Goal: Task Accomplishment & Management: Use online tool/utility

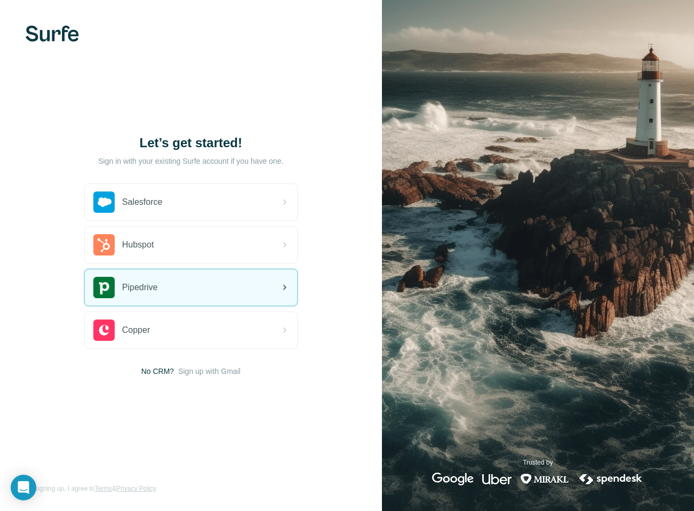
click at [235, 281] on div "Pipedrive" at bounding box center [191, 287] width 212 height 36
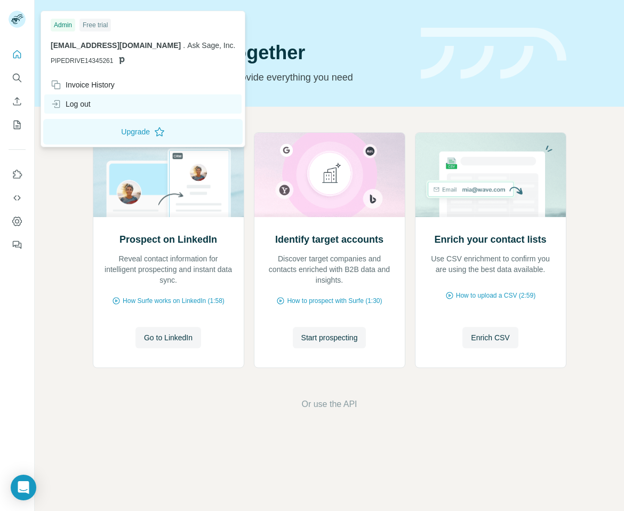
click at [95, 100] on div "Log out" at bounding box center [142, 103] width 197 height 19
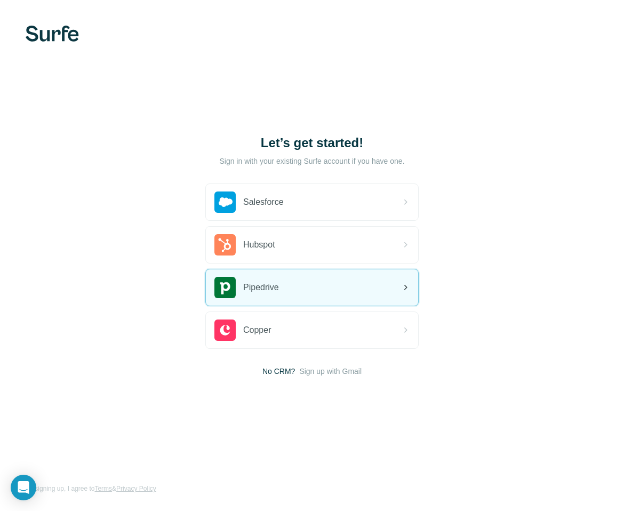
click at [261, 294] on div "Pipedrive" at bounding box center [246, 287] width 65 height 21
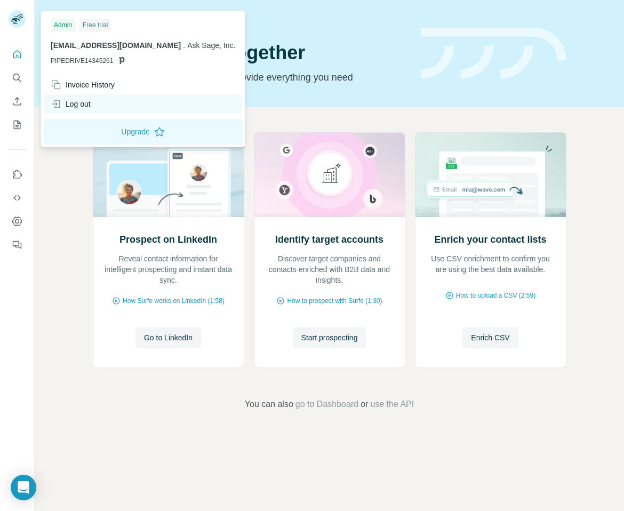
click at [117, 98] on div "Log out" at bounding box center [142, 103] width 197 height 19
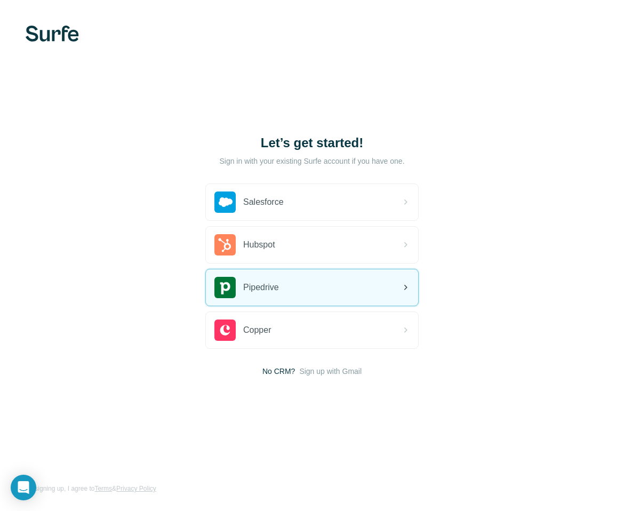
click at [261, 272] on div "Pipedrive" at bounding box center [312, 287] width 212 height 36
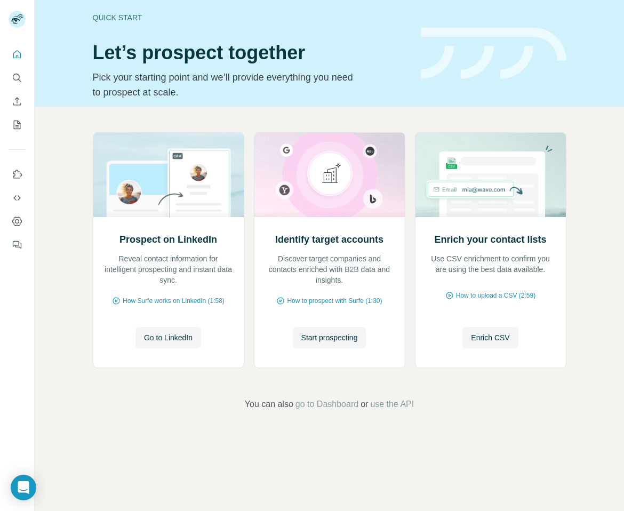
click at [26, 45] on div at bounding box center [17, 146] width 34 height 216
click at [27, 73] on div at bounding box center [17, 146] width 34 height 216
click at [18, 75] on icon "Search" at bounding box center [17, 78] width 11 height 11
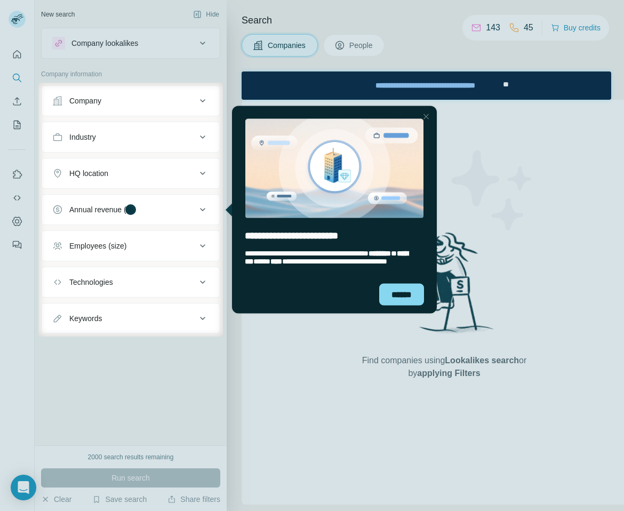
click at [426, 114] on div at bounding box center [426, 116] width 13 height 13
